Goal: Task Accomplishment & Management: Manage account settings

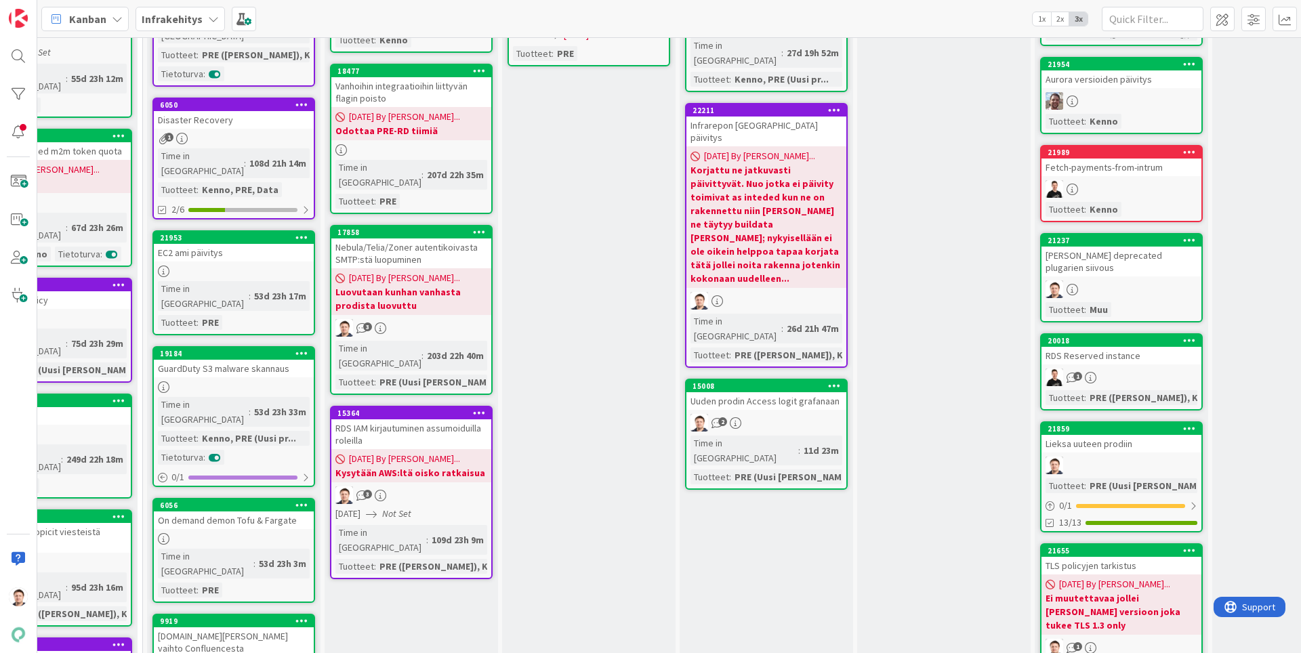
scroll to position [0, 439]
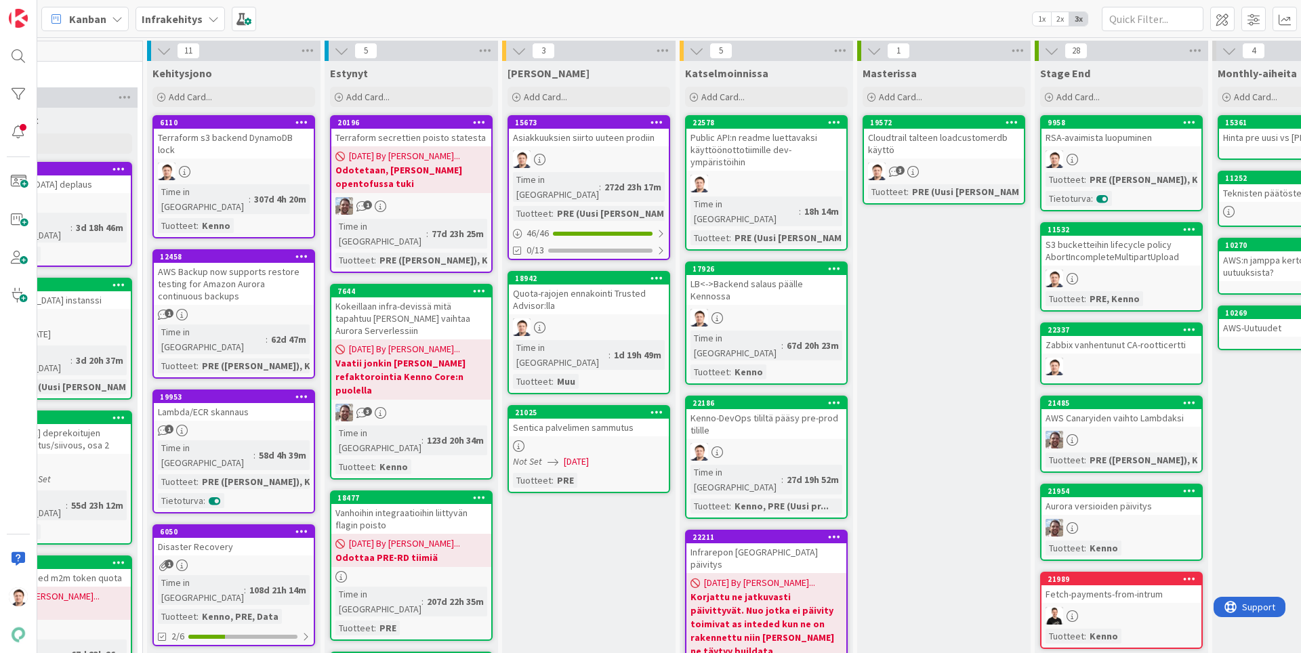
click at [613, 423] on link "21025 Sentica palvelimen sammutus Not Set 08/12/2025 Tuotteet : PRE" at bounding box center [589, 449] width 163 height 88
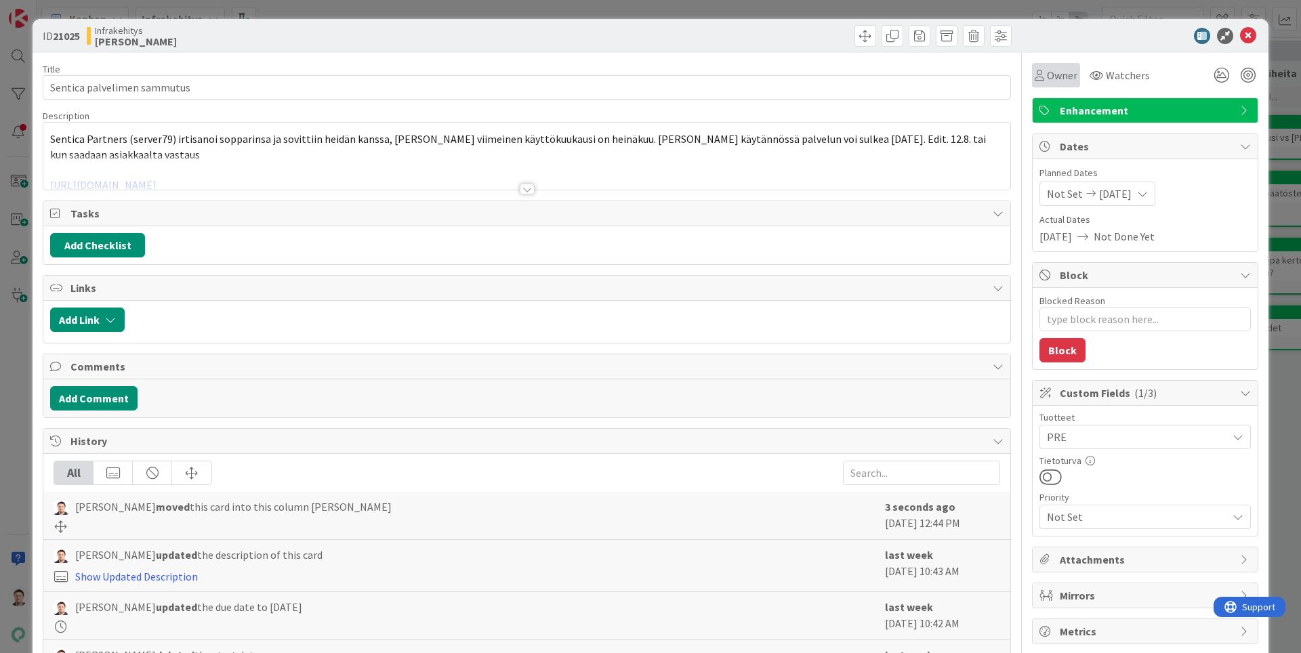
click at [1070, 83] on div "Owner" at bounding box center [1056, 75] width 48 height 24
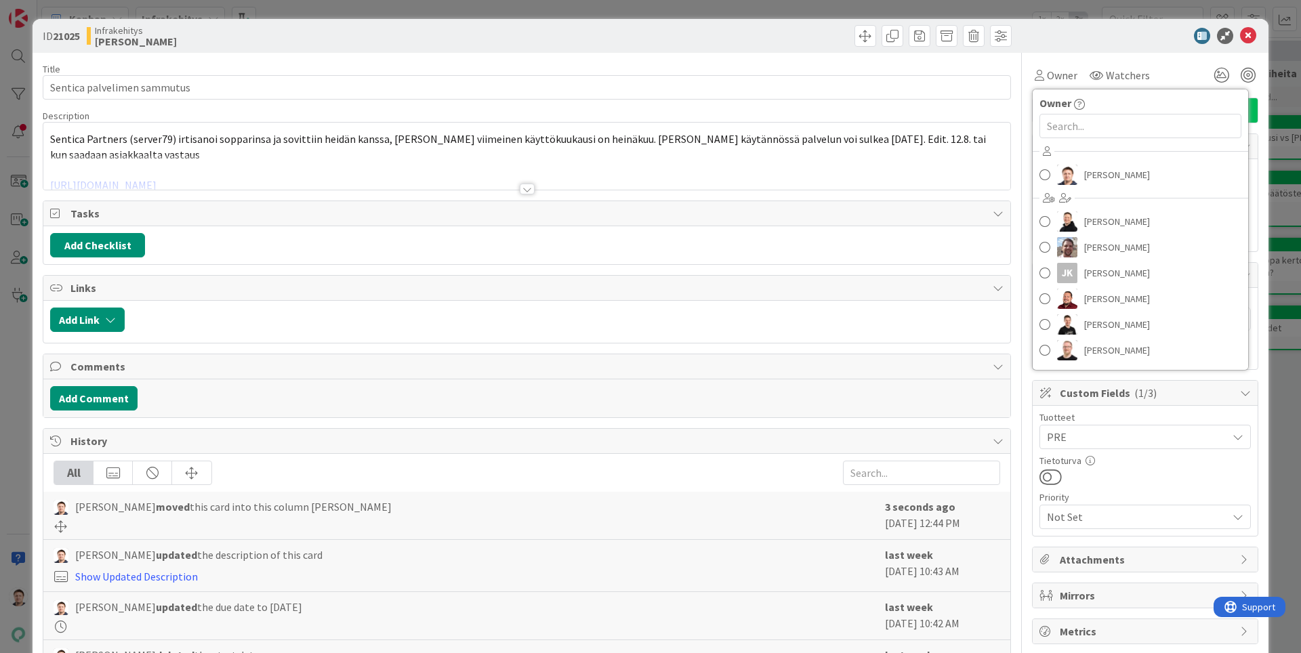
click at [1108, 157] on div "Thomas Gustafsson Ansu Nevalainen Edvard Teponainen JK Janne Kauttio Juhani Sne…" at bounding box center [1141, 253] width 216 height 224
click at [1108, 169] on span "Thomas Gustafsson" at bounding box center [1117, 175] width 66 height 20
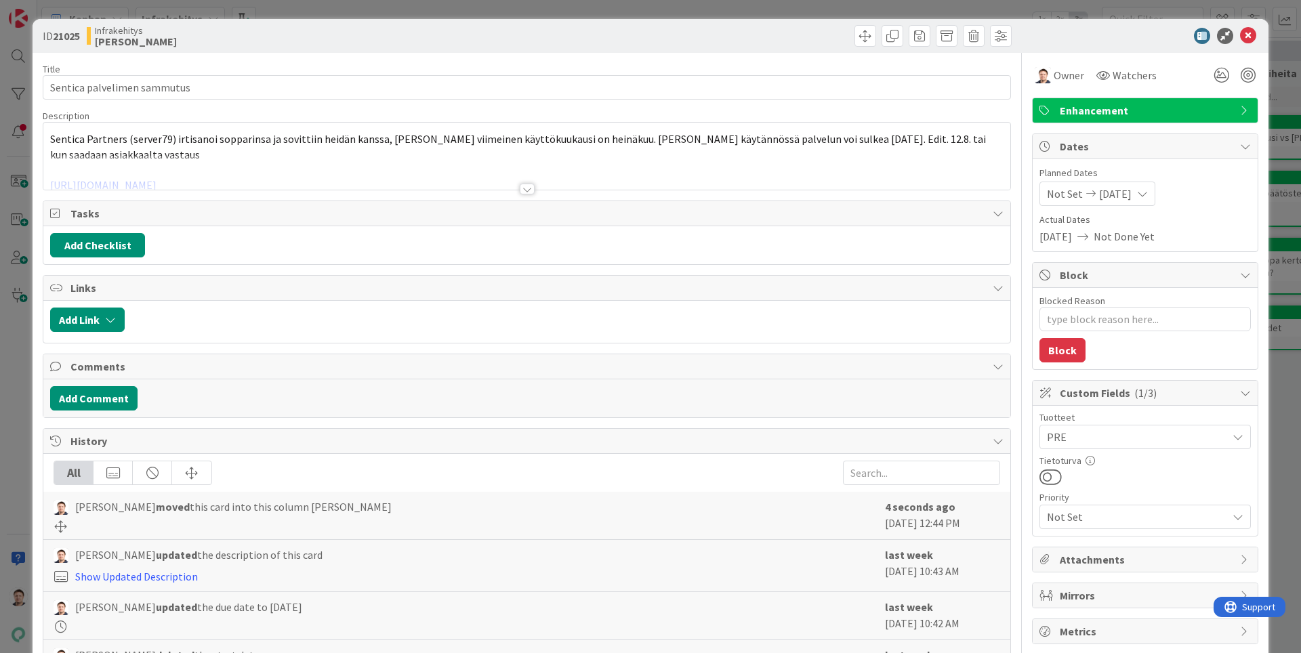
type textarea "x"
click at [1252, 34] on icon at bounding box center [1248, 36] width 16 height 16
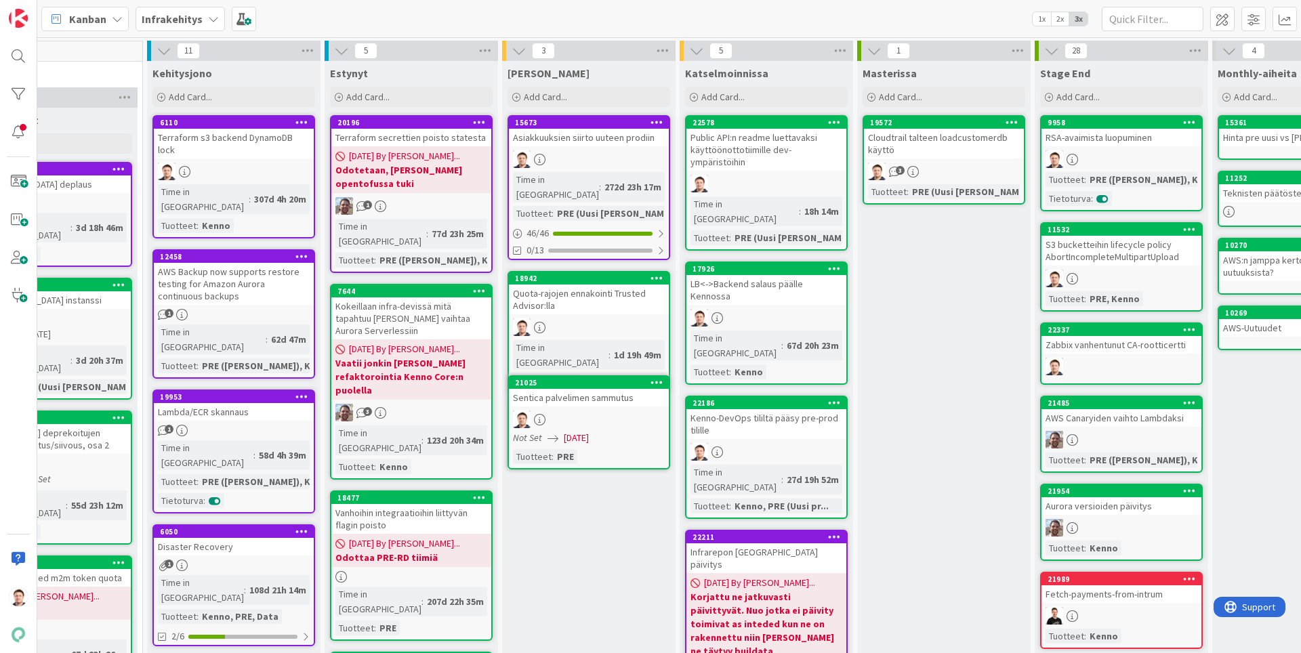
drag, startPoint x: 575, startPoint y: 411, endPoint x: 823, endPoint y: 356, distance: 254.2
drag, startPoint x: 576, startPoint y: 401, endPoint x: 614, endPoint y: 411, distance: 39.1
drag, startPoint x: 594, startPoint y: 388, endPoint x: 591, endPoint y: 382, distance: 7.0
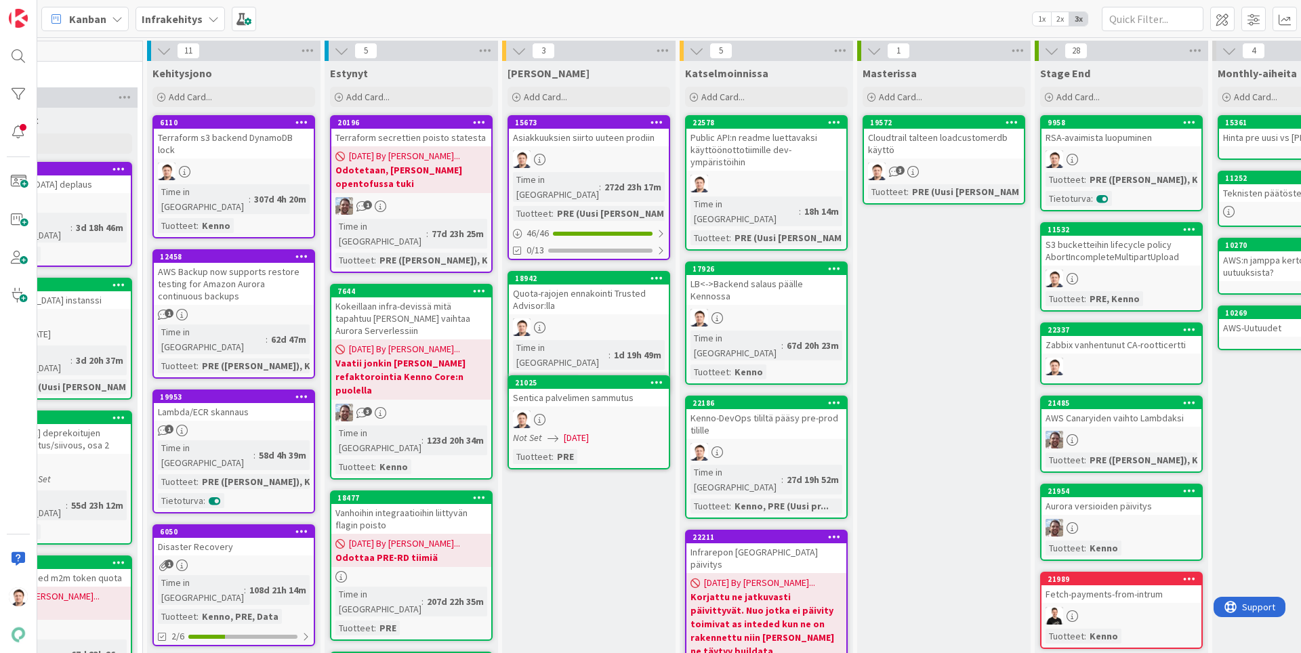
drag, startPoint x: 591, startPoint y: 382, endPoint x: 592, endPoint y: 392, distance: 9.5
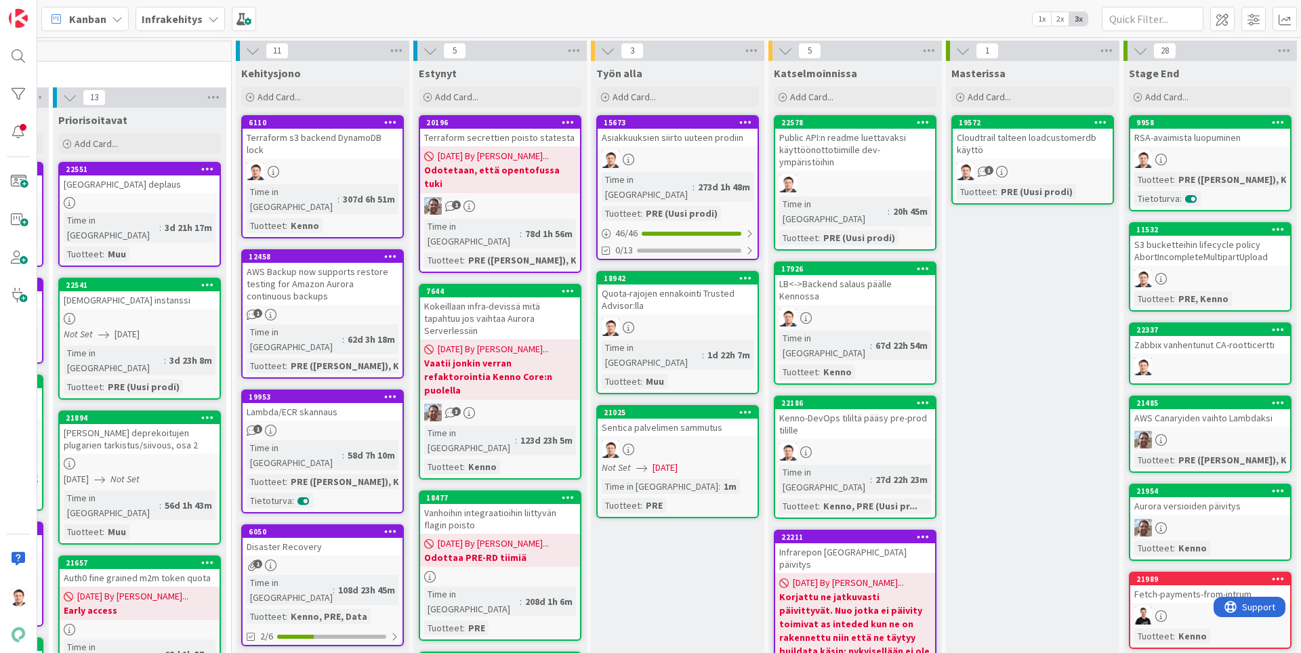
scroll to position [0, 371]
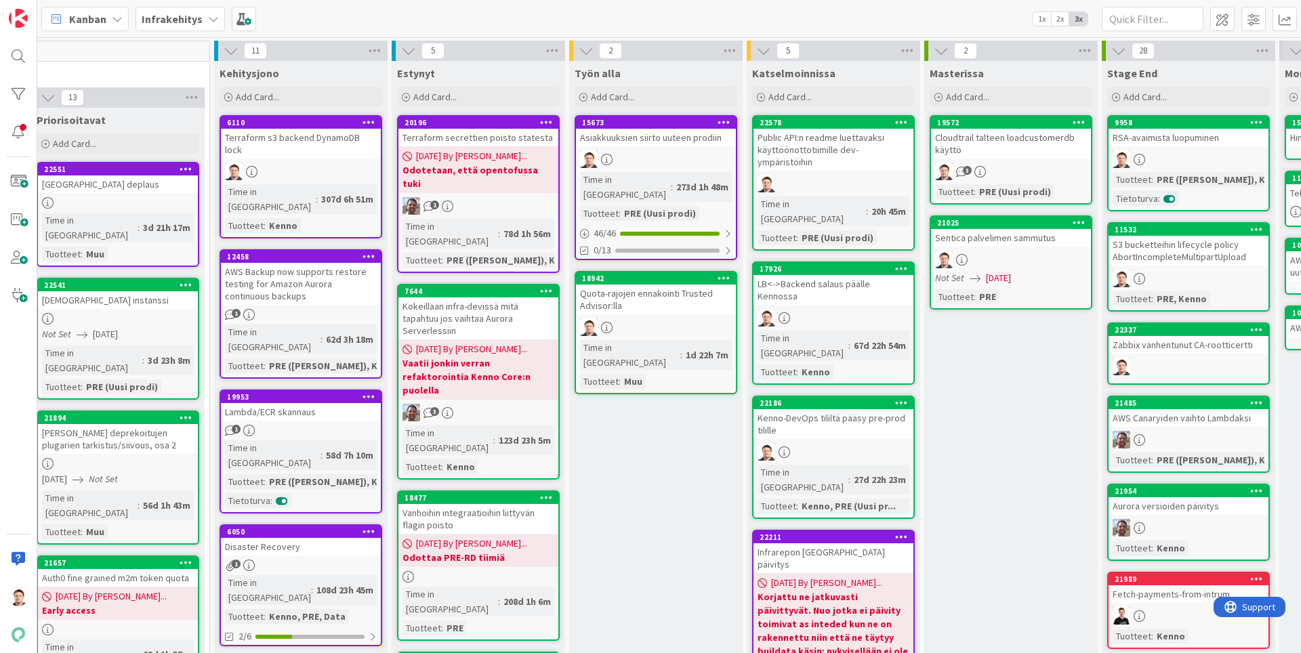
click at [1036, 245] on div "Sentica palvelimen sammutus" at bounding box center [1011, 238] width 160 height 18
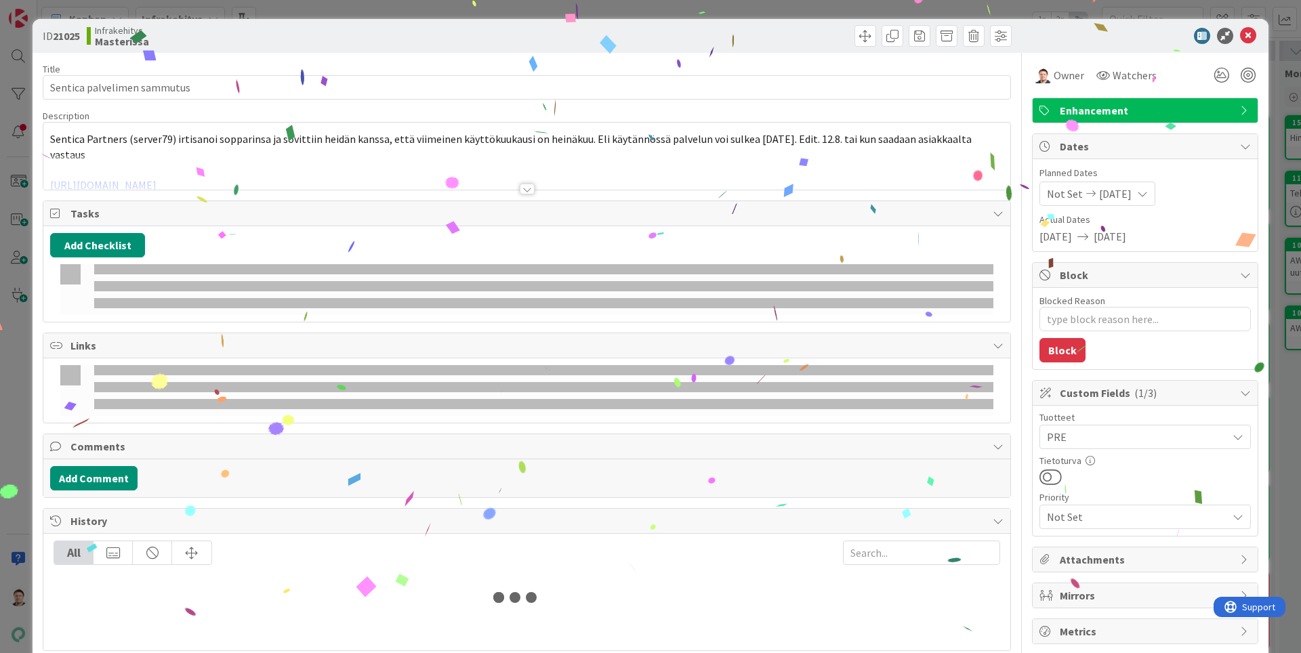
type textarea "x"
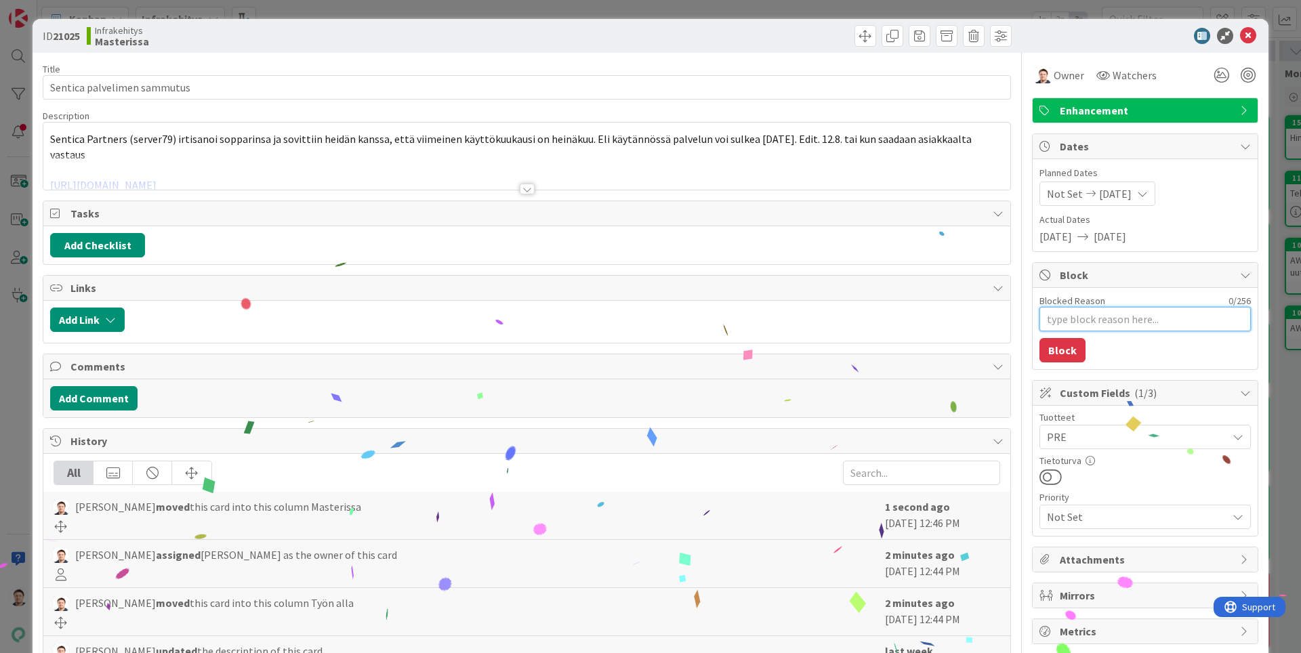
click at [1065, 322] on textarea "Blocked Reason" at bounding box center [1145, 319] width 211 height 24
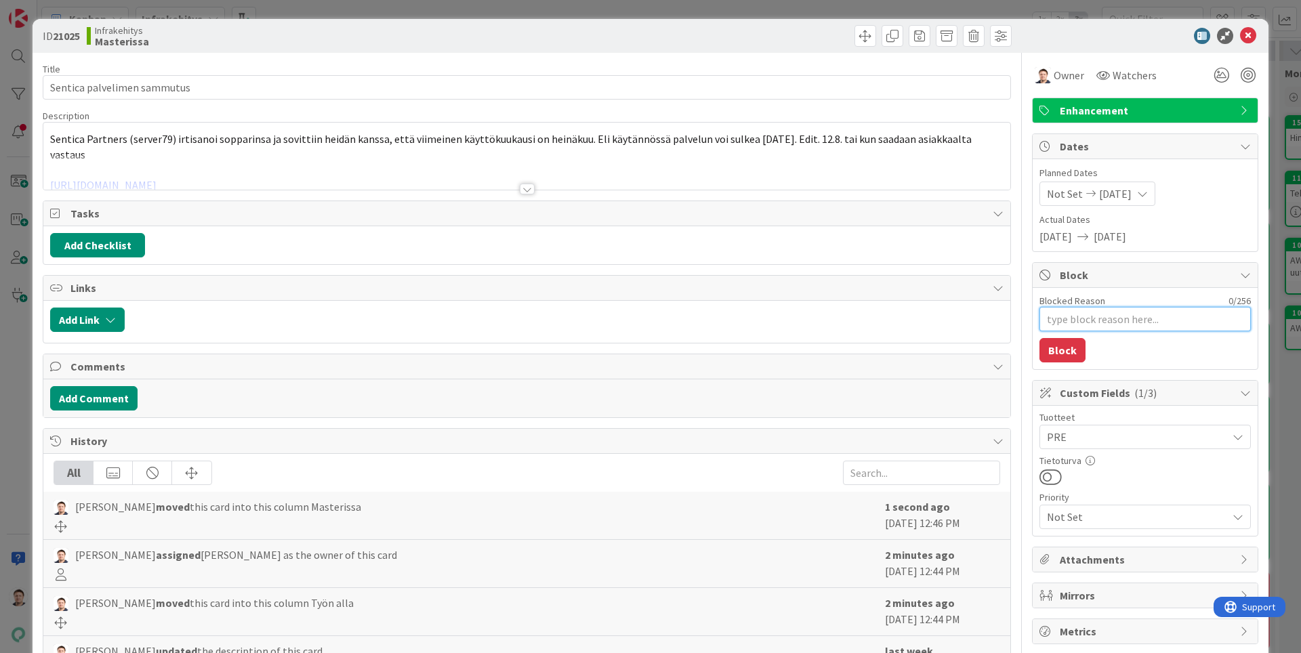
type textarea "S"
type textarea "x"
type textarea "St"
type textarea "x"
type textarea "Sto"
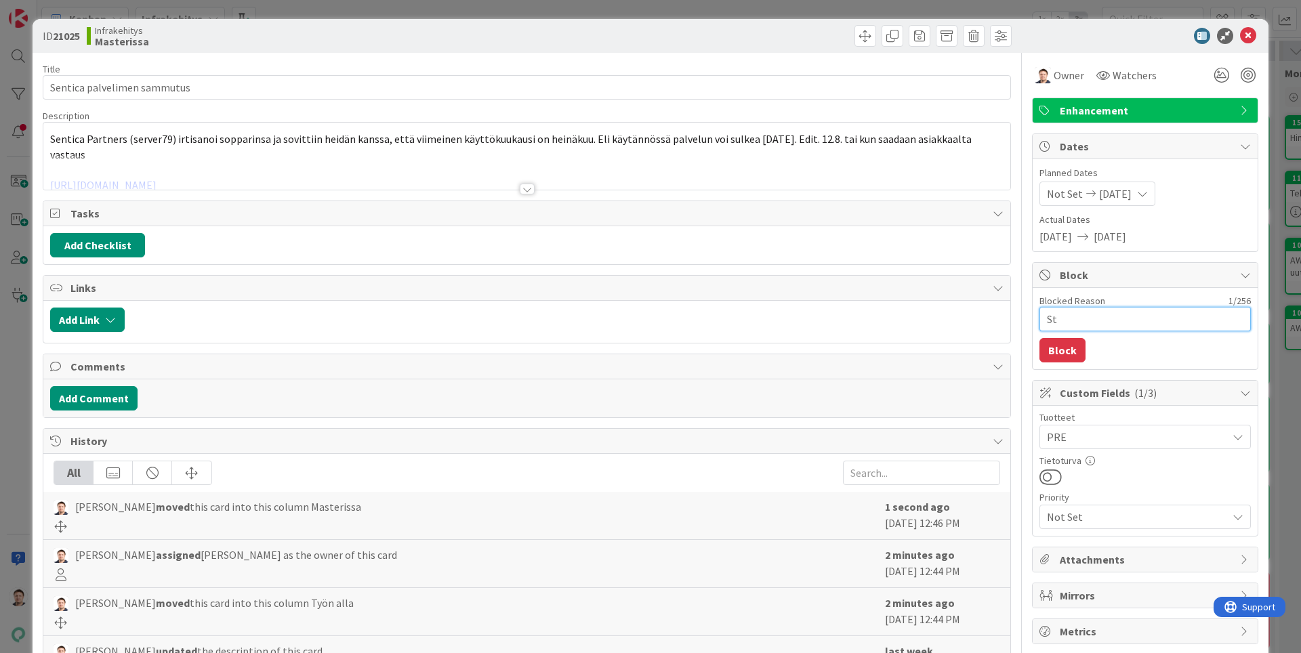
type textarea "x"
type textarea "Stop"
type textarea "x"
type textarea "Stopa"
type textarea "x"
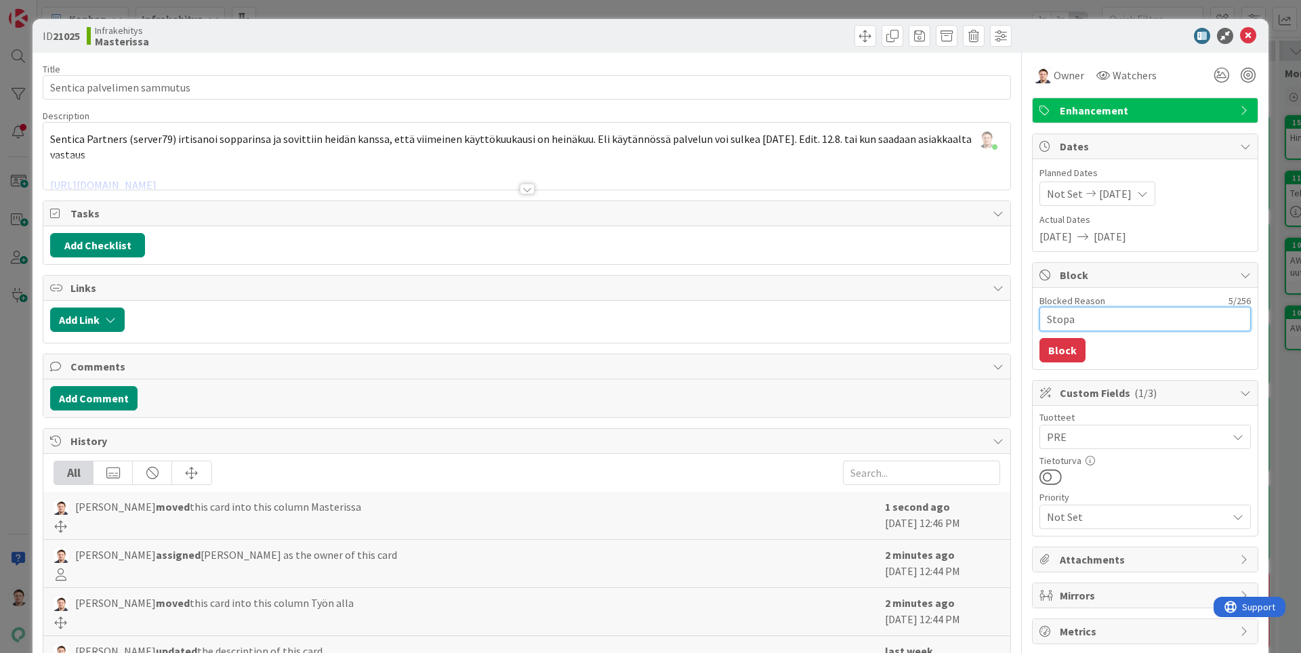
type textarea "Stopat"
type textarea "x"
type textarea "Stopatt"
type textarea "x"
type textarea "Stopattu"
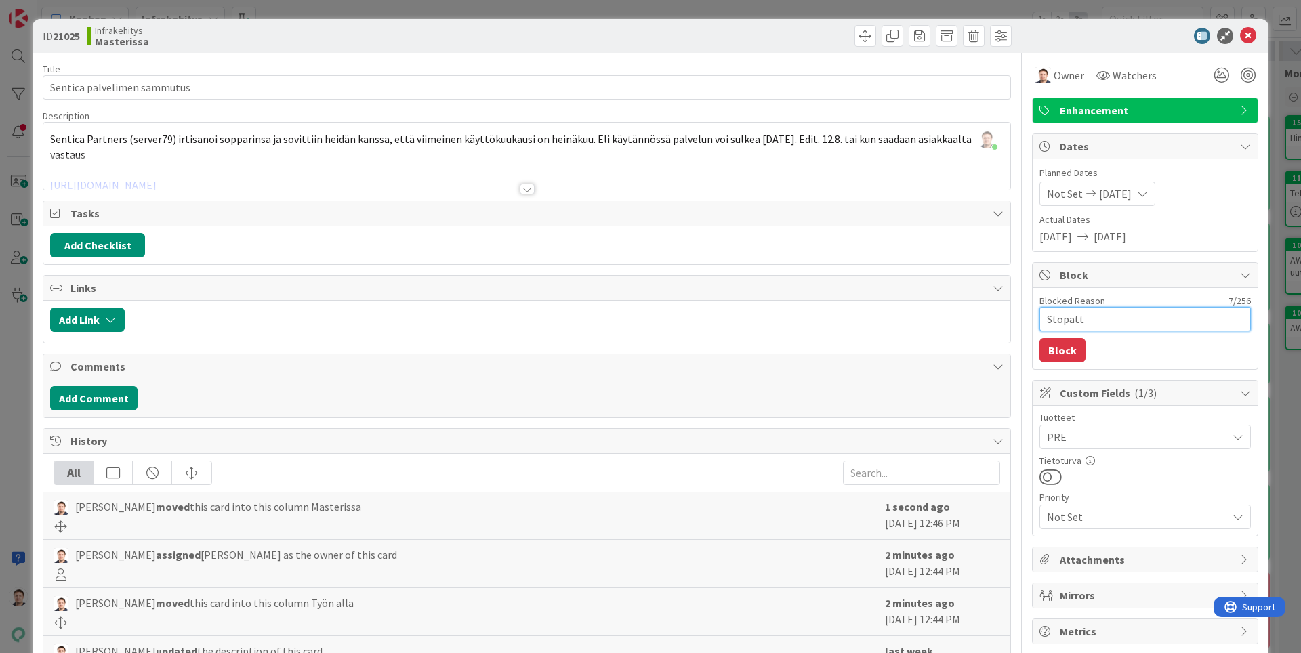
type textarea "x"
type textarea "Stopattu,"
type textarea "x"
type textarea "Stopattu,"
type textarea "x"
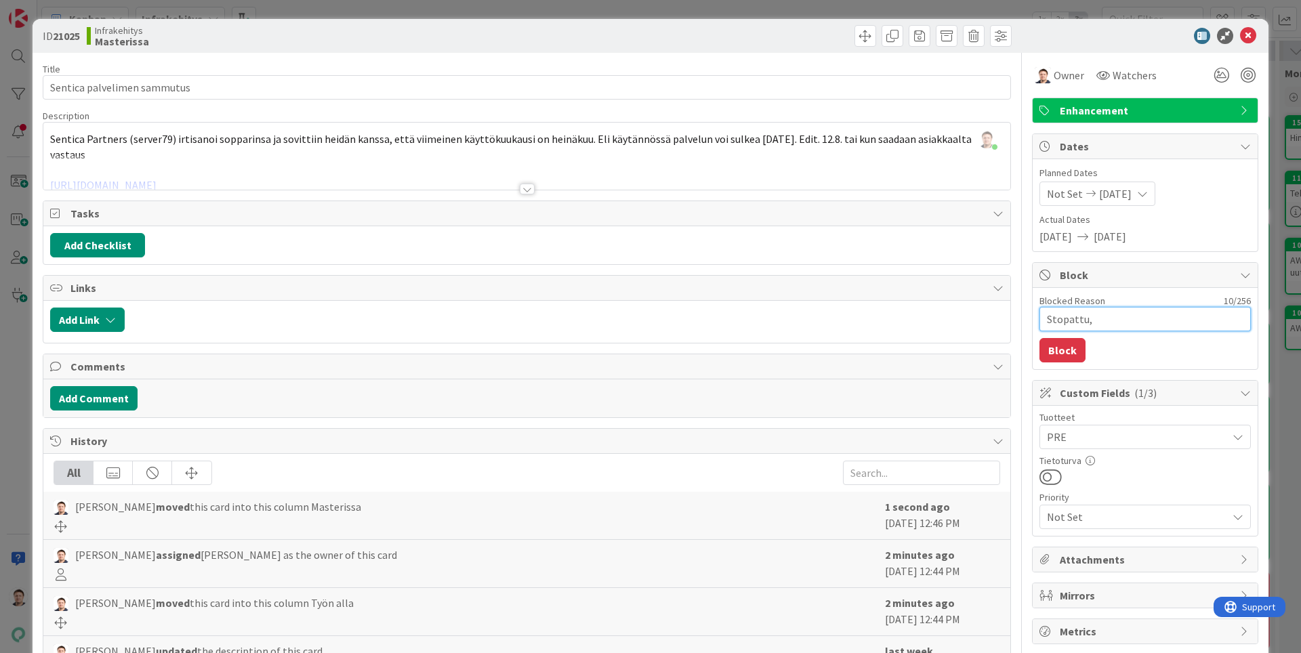
type textarea "Stopattu, d"
type textarea "x"
type textarea "Stopattu, da"
type textarea "x"
type textarea "Stopattu, dat"
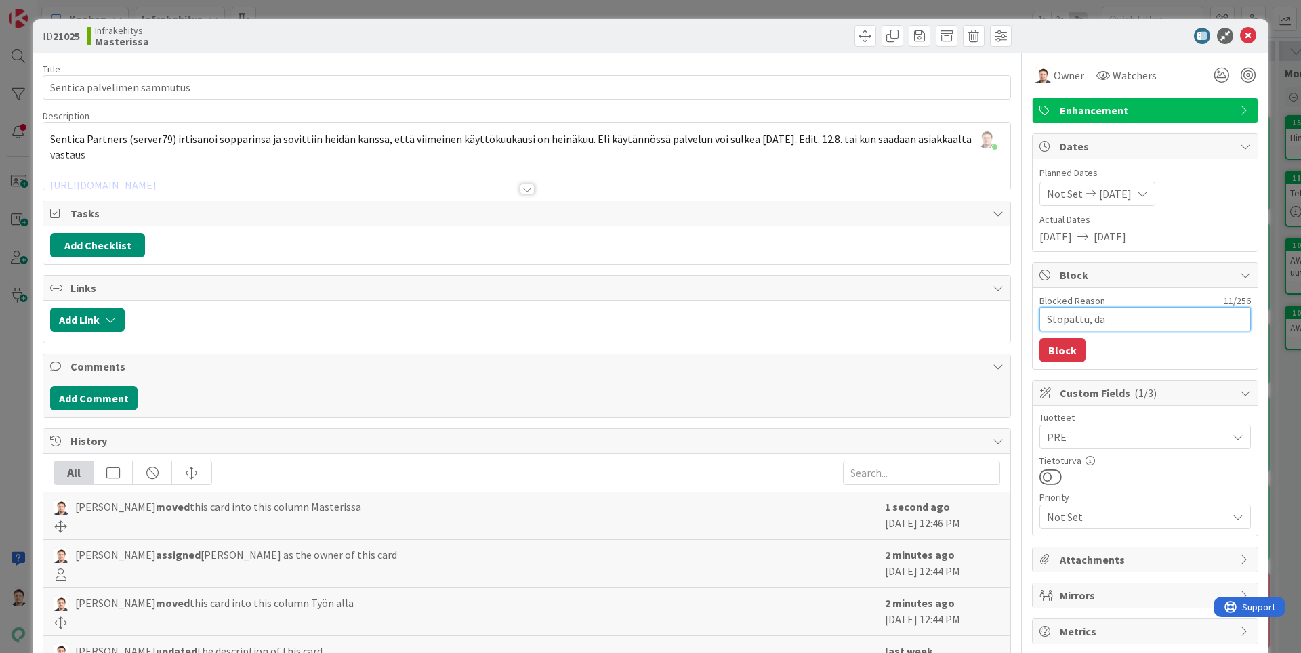
type textarea "x"
type textarea "Stopattu, dato"
type textarea "x"
type textarea "Stopattu, datoj"
type textarea "x"
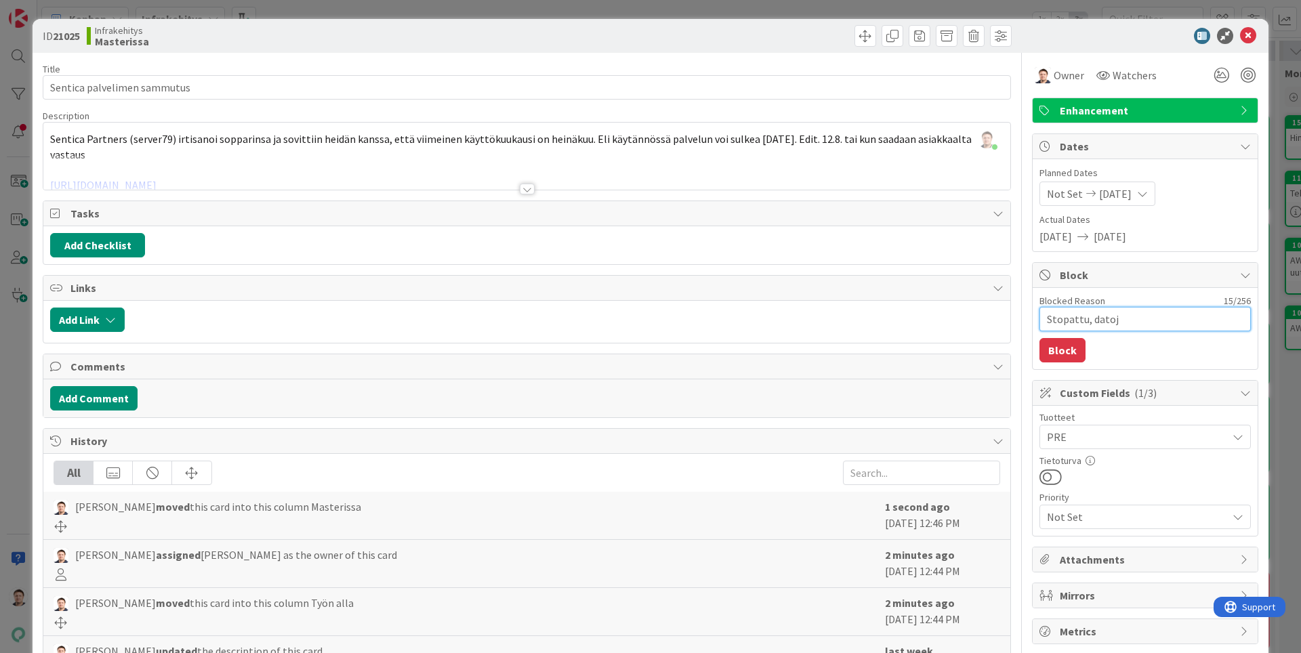
type textarea "Stopattu, datoje"
type textarea "x"
type textarea "Stopattu, datojen"
type textarea "x"
type textarea "Stopattu, datojen"
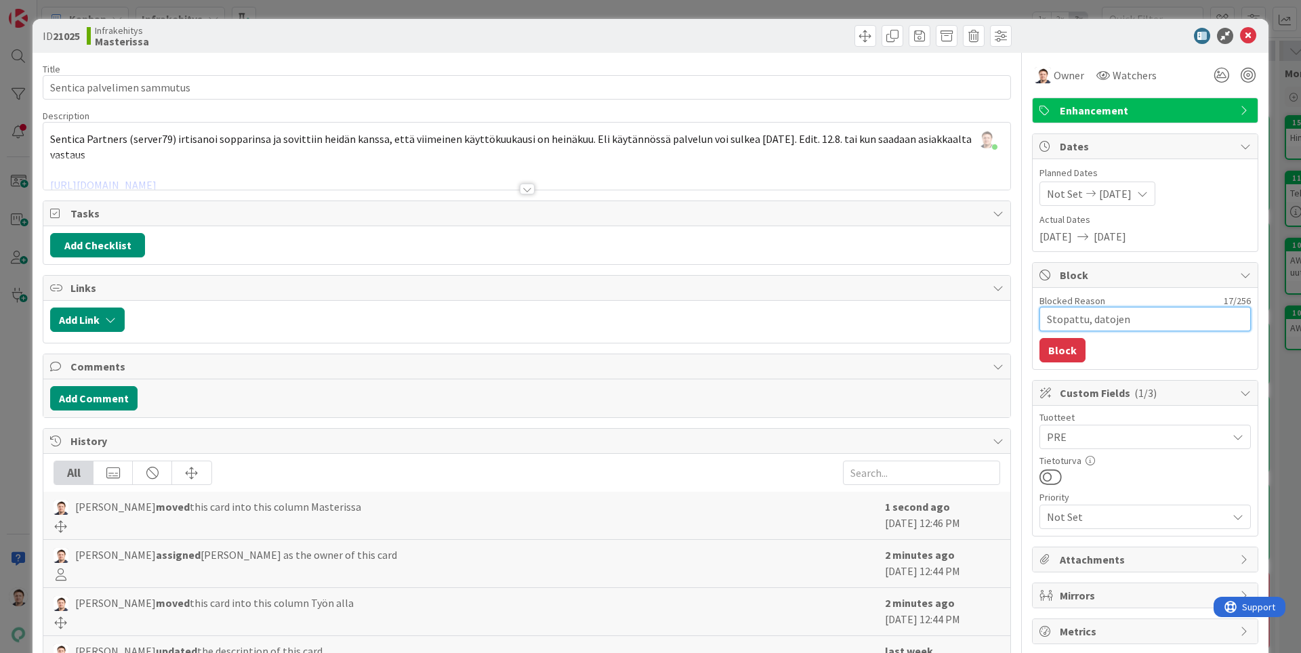
type textarea "x"
type textarea "Stopattu, datojen j"
type textarea "x"
type textarea "Stopattu, datojen ja"
type textarea "x"
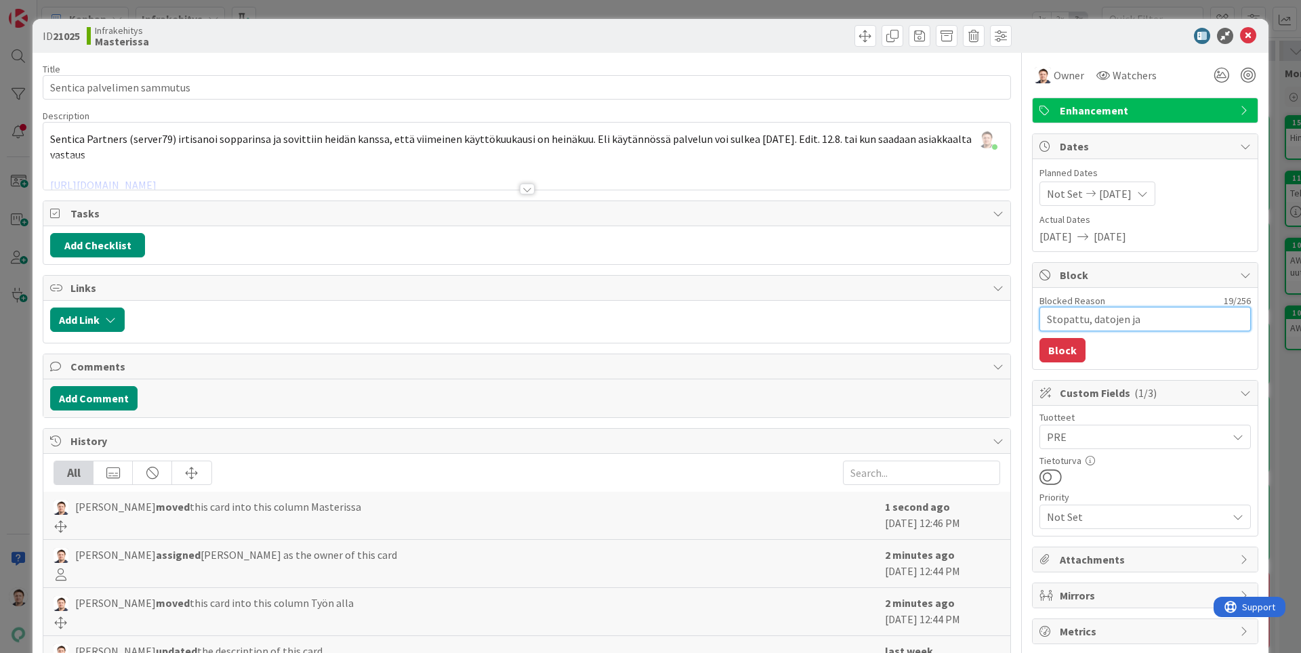
type textarea "Stopattu, datojen ja"
type textarea "x"
type textarea "Stopattu, datojen ja k"
type textarea "x"
type textarea "Stopattu, datojen ja ko"
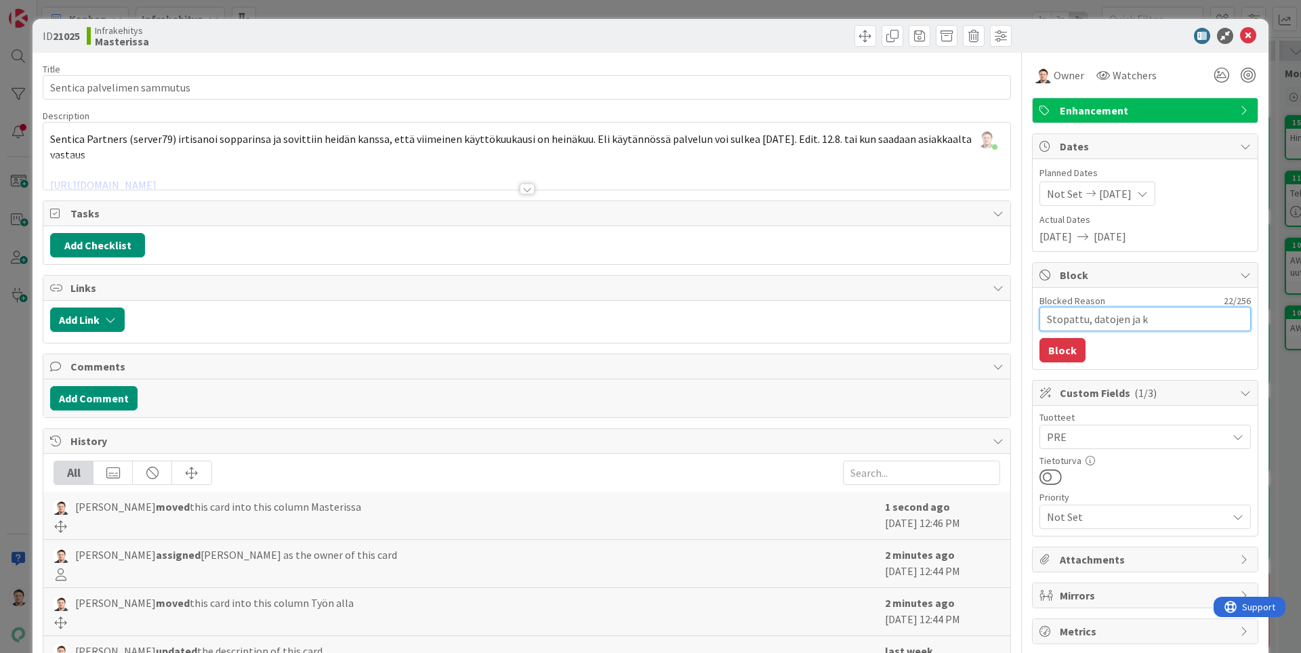
type textarea "x"
type textarea "Stopattu, datojen ja kon"
type textarea "x"
type textarea "Stopattu, datojen ja konf"
type textarea "x"
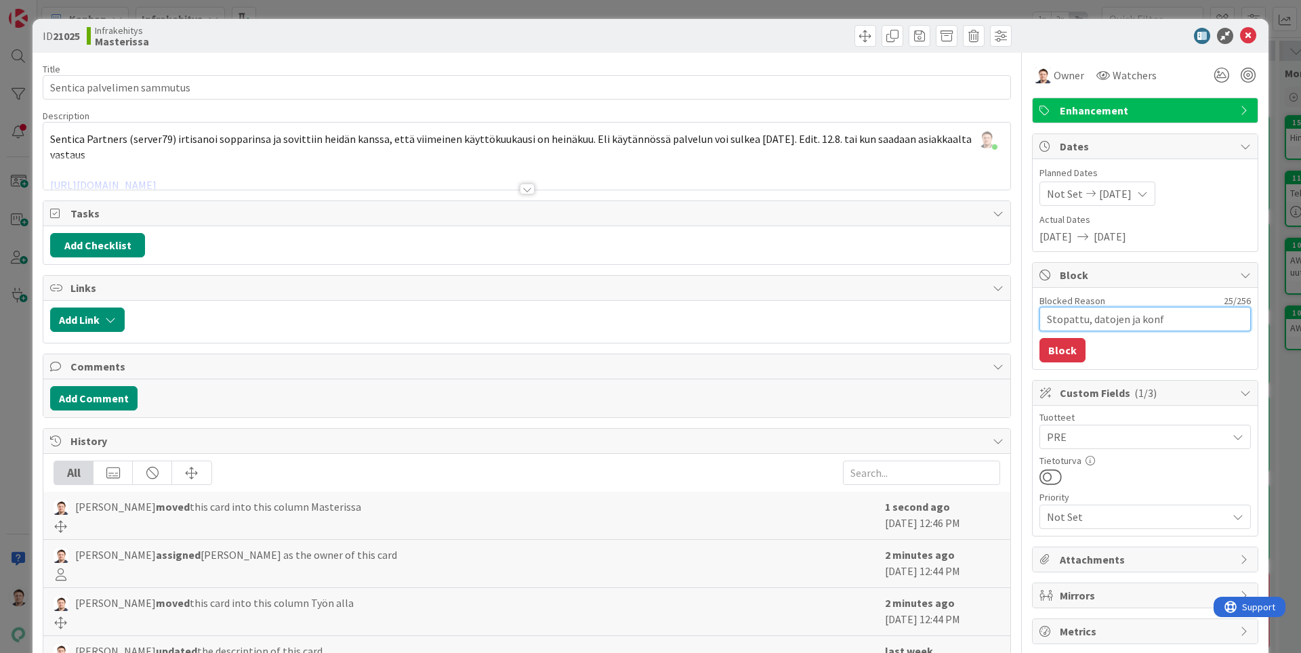
type textarea "Stopattu, datojen ja konff"
type textarea "x"
type textarea "Stopattu, datojen ja konffi"
type textarea "x"
type textarea "Stopattu, datojen ja konffie"
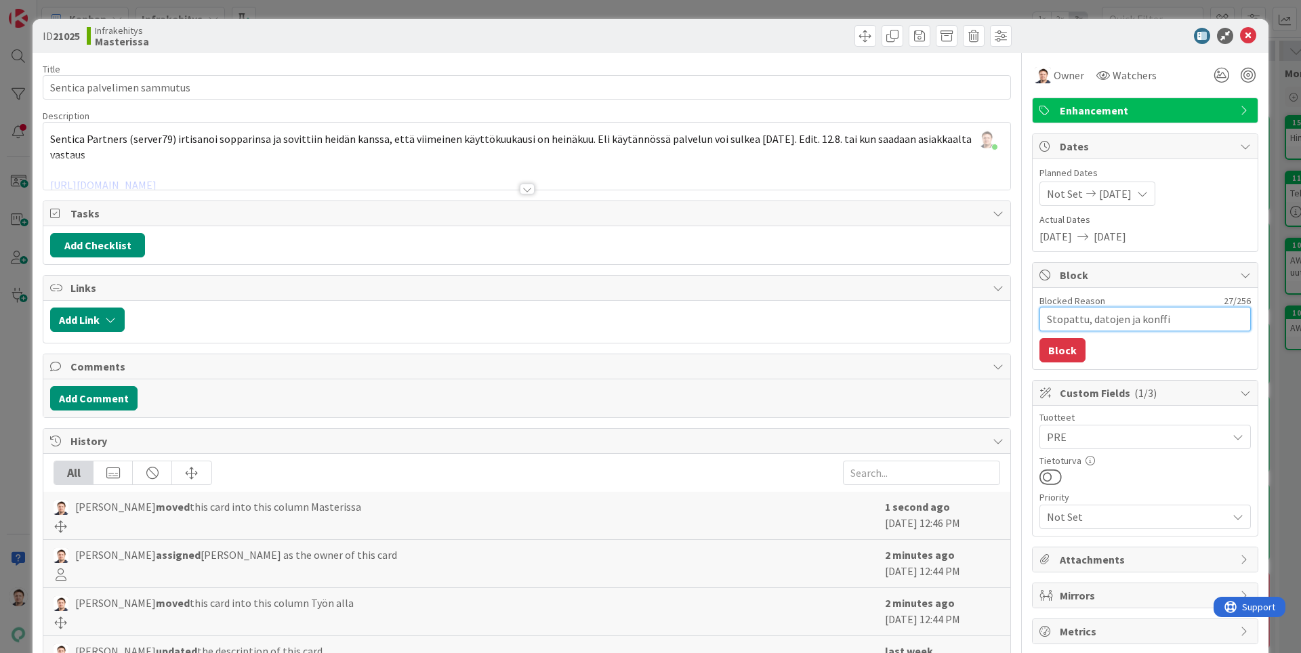
type textarea "x"
type textarea "Stopattu, datojen ja konffien"
type textarea "x"
type textarea "Stopattu, datojen ja konffien"
type textarea "x"
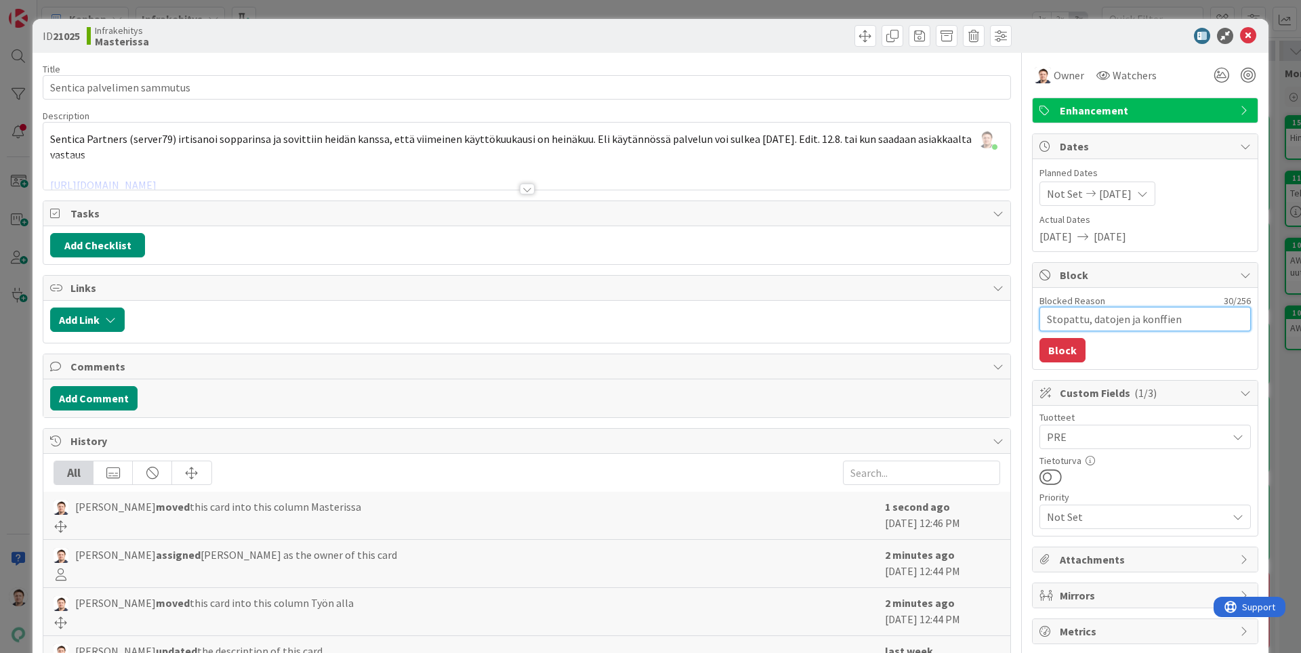
type textarea "Stopattu, datojen ja konffien p"
type textarea "x"
type textarea "Stopattu, datojen ja konffien po"
type textarea "x"
type textarea "Stopattu, datojen ja konffien poi"
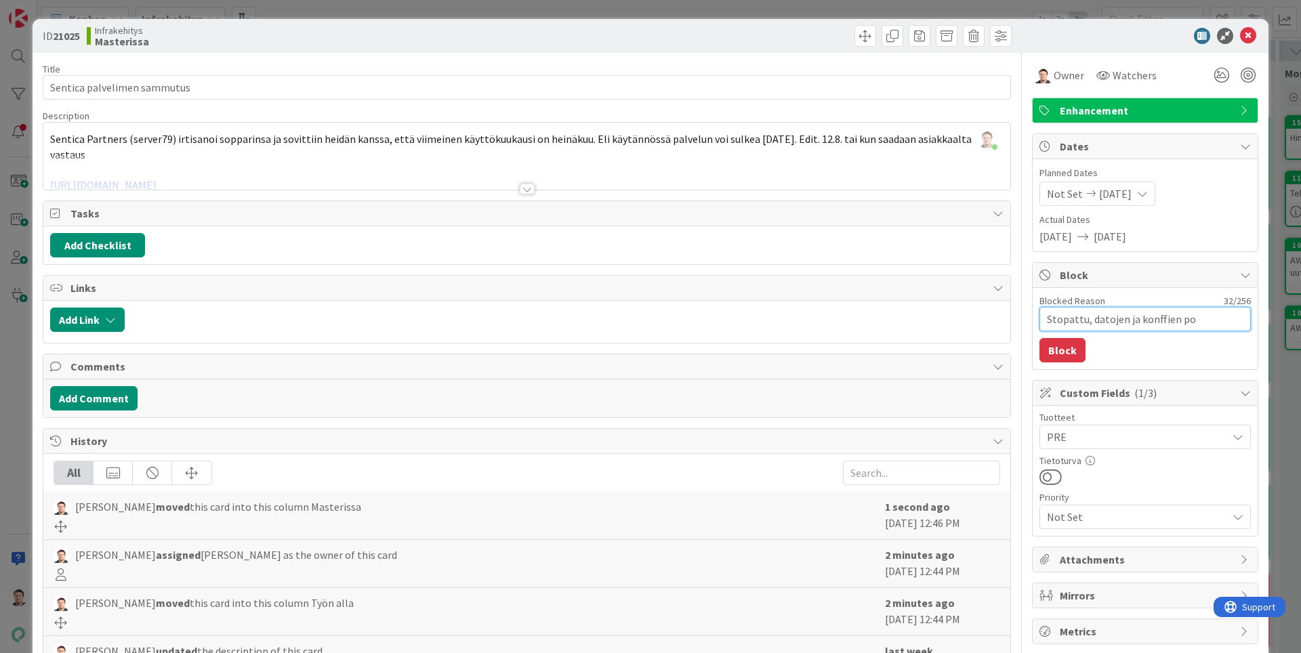
type textarea "x"
type textarea "Stopattu, datojen ja konffien pois"
type textarea "x"
type textarea "Stopattu, datojen ja konffien poist"
type textarea "x"
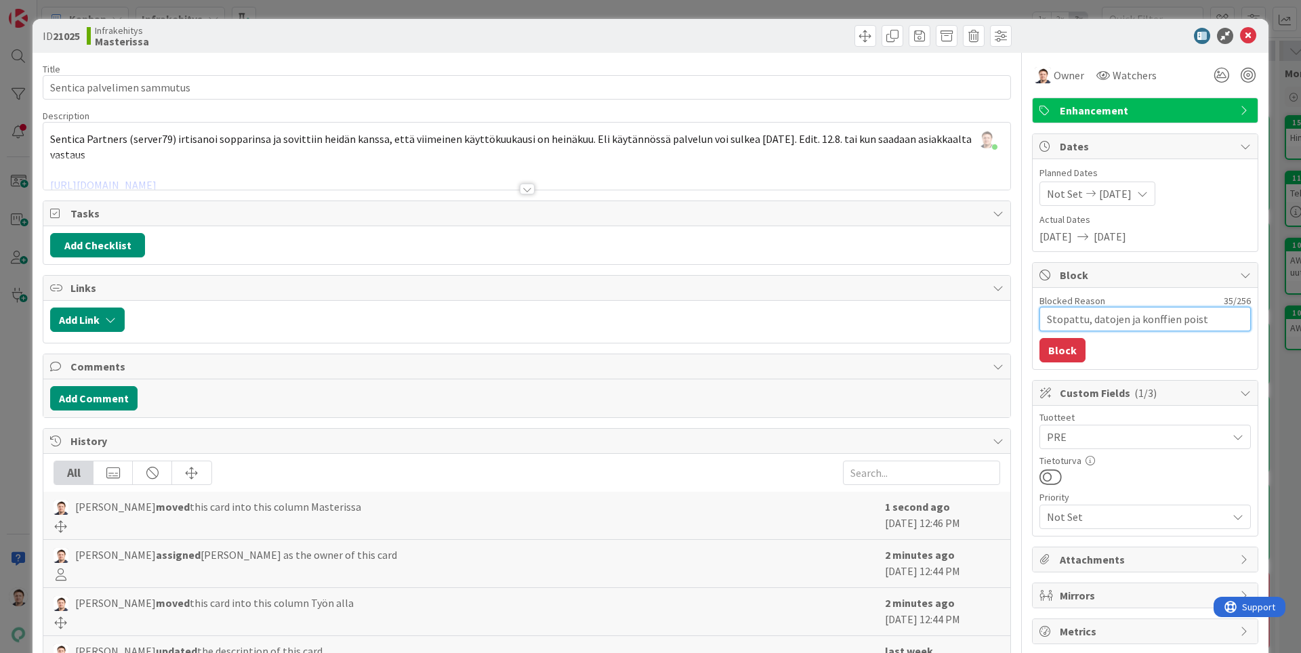
type textarea "Stopattu, datojen ja konffien poisto"
type textarea "x"
type textarea "Stopattu, datojen ja konffien poisto?"
type textarea "x"
type textarea "Stopattu, datojen ja konffien poisto?"
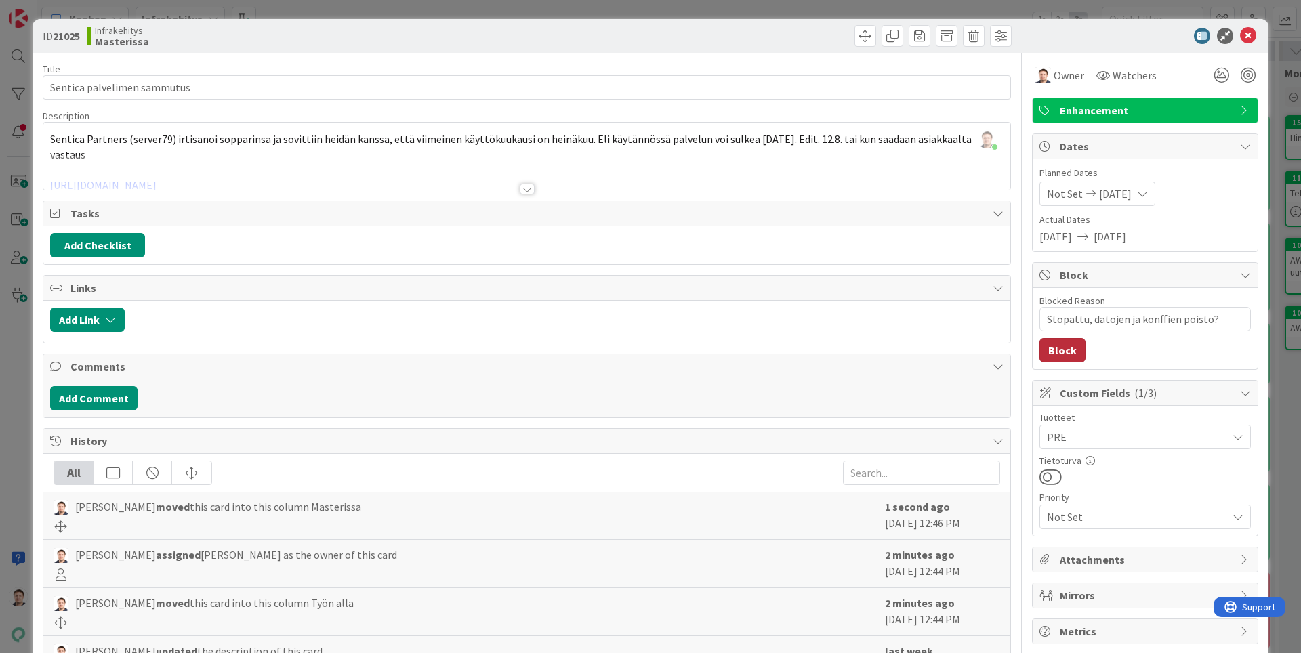
click at [1042, 361] on button "Block" at bounding box center [1063, 350] width 46 height 24
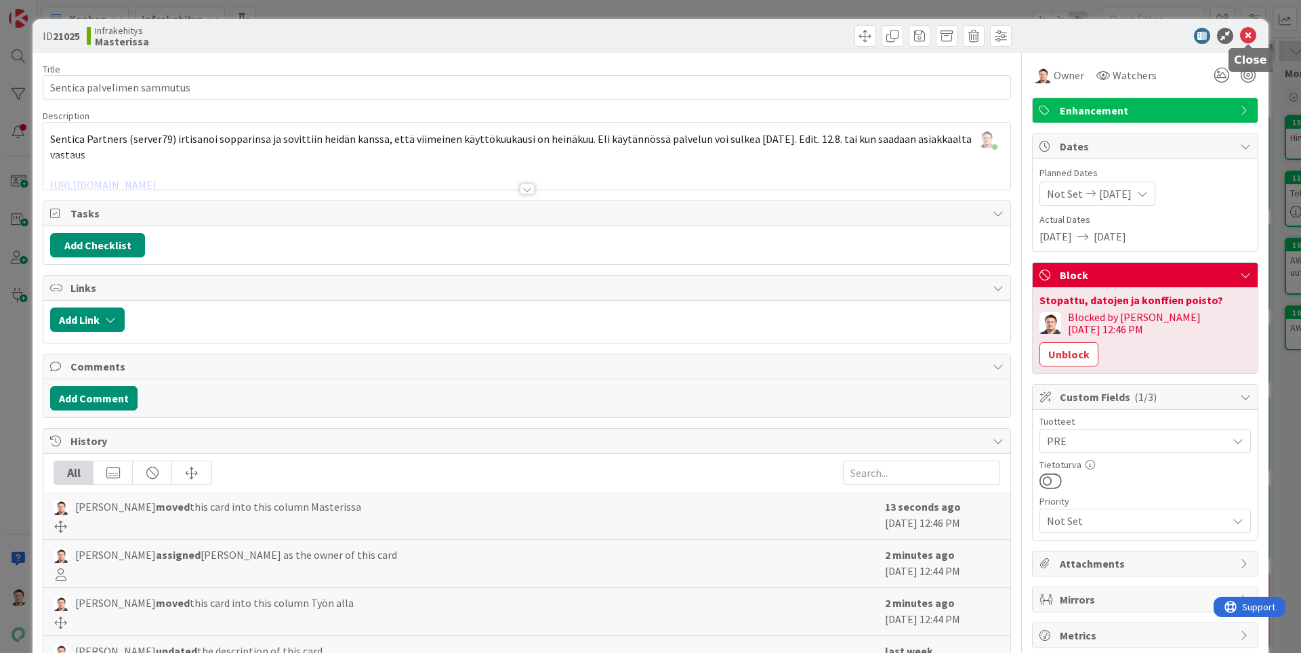
click at [1252, 39] on icon at bounding box center [1248, 36] width 16 height 16
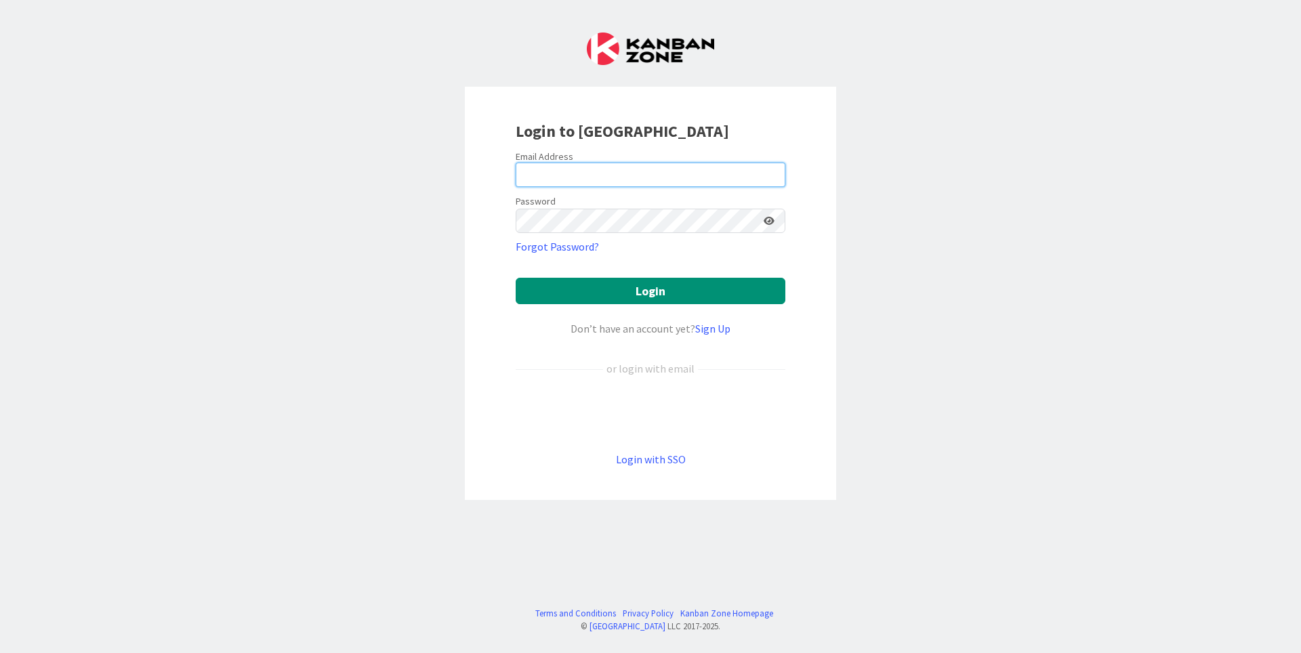
click at [587, 174] on input "email" at bounding box center [651, 175] width 270 height 24
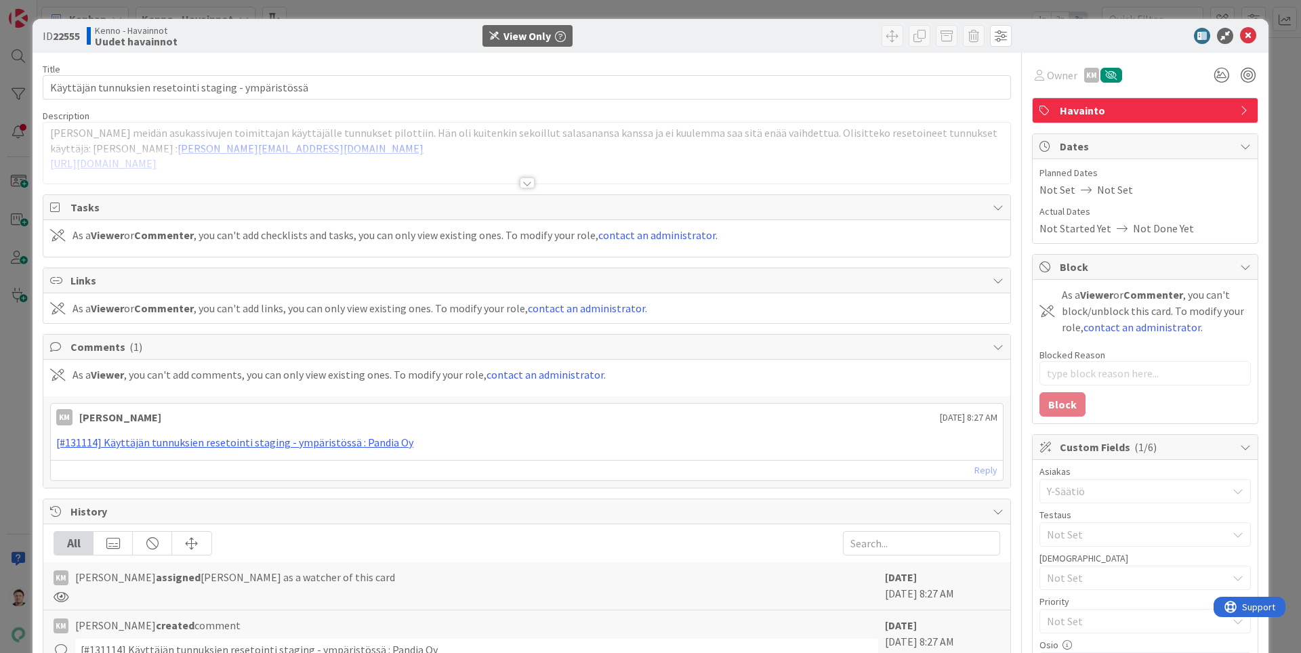
click at [527, 186] on div at bounding box center [527, 183] width 15 height 11
click at [238, 148] on p "tein eilen meidän asukassivujen toimittajan käyttäjälle tunnukset pilottiin. Hä…" at bounding box center [527, 140] width 954 height 30
type textarea "x"
